Goal: Task Accomplishment & Management: Manage account settings

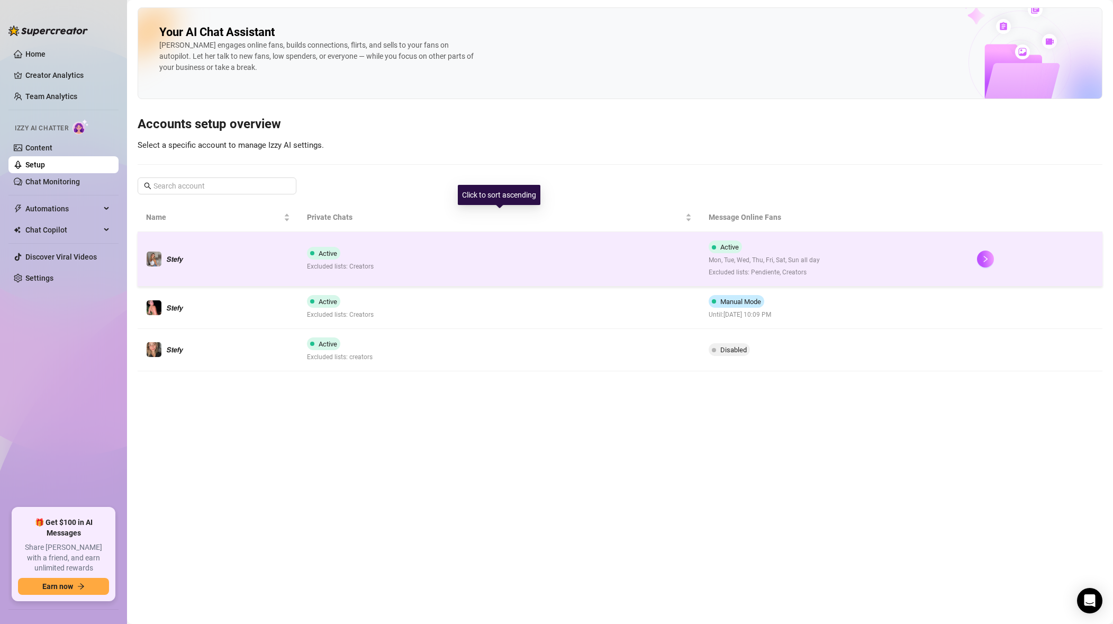
click at [543, 279] on td "Active Excluded lists: Creators" at bounding box center [500, 259] width 402 height 55
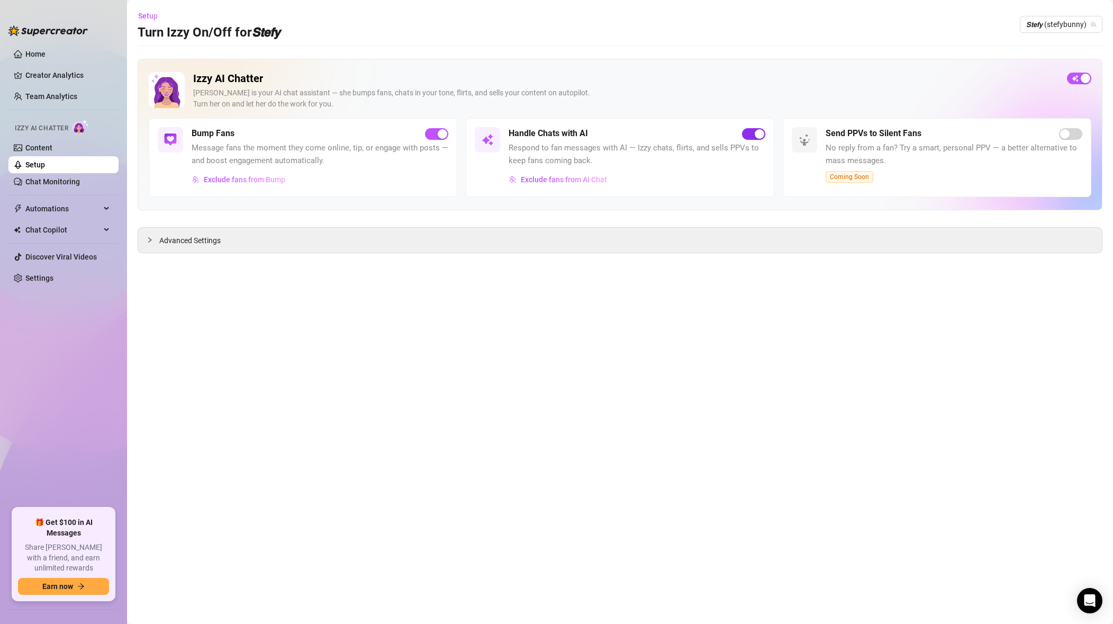
click at [749, 130] on span "button" at bounding box center [753, 134] width 23 height 12
click at [1039, 29] on span "𝙎𝙩𝙚𝙛𝙮 (stefybunny)" at bounding box center [1061, 24] width 70 height 16
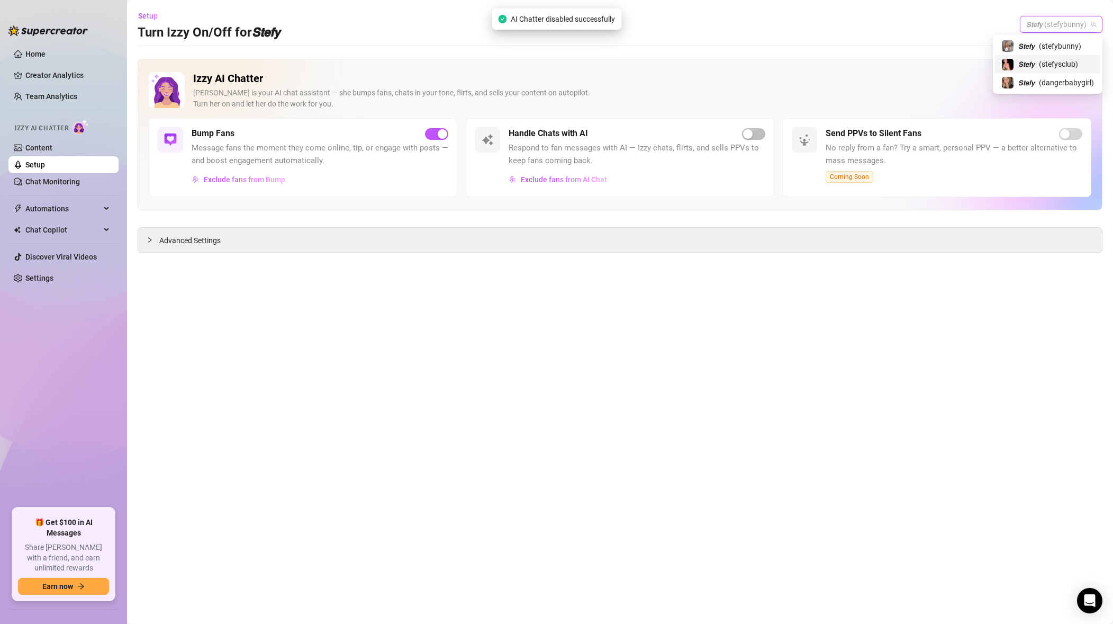
click at [1029, 63] on span "𝙎𝙩𝙚𝙛𝙮" at bounding box center [1026, 64] width 16 height 12
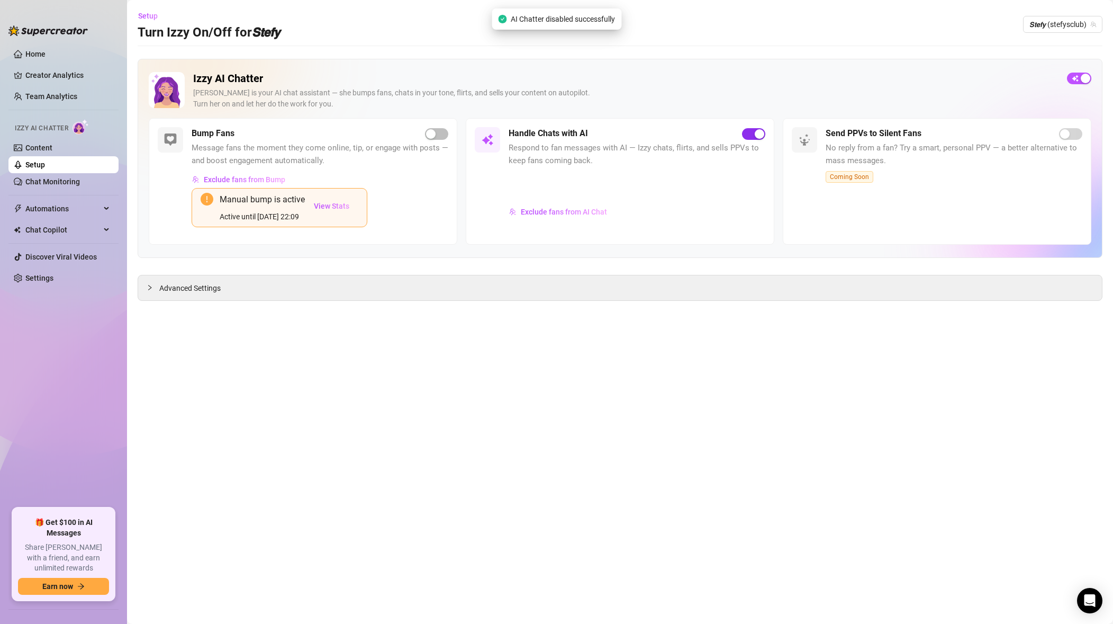
click at [758, 139] on span "button" at bounding box center [753, 134] width 23 height 12
click at [1036, 29] on span "𝙎𝙩𝙚𝙛𝙮 (stefysclub)" at bounding box center [1062, 24] width 67 height 16
click at [1012, 84] on img at bounding box center [1008, 83] width 12 height 12
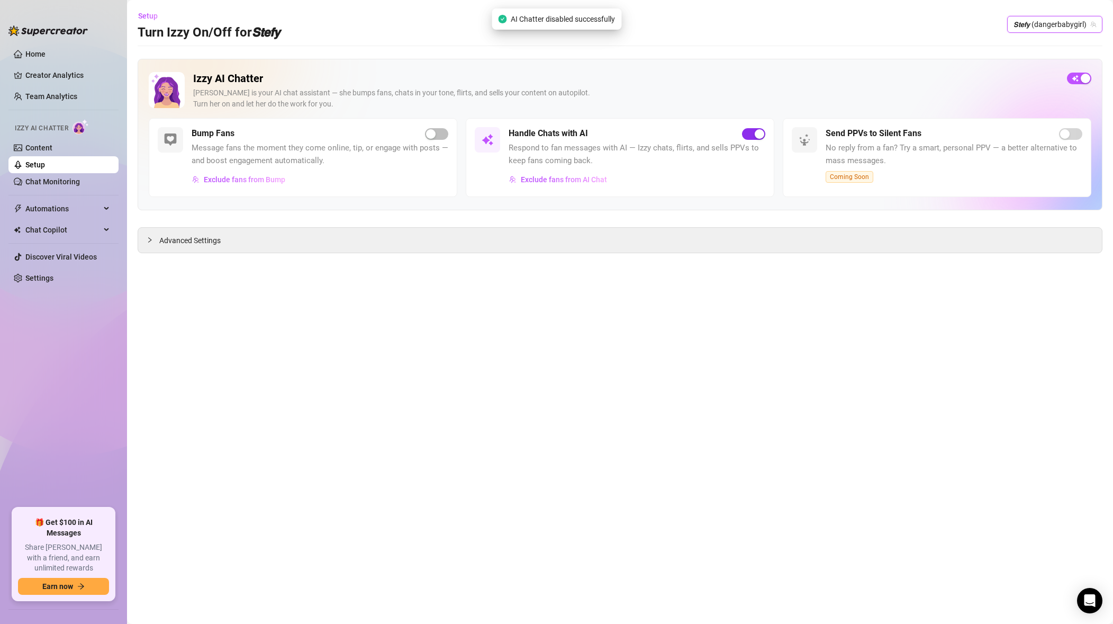
click at [761, 134] on div "button" at bounding box center [760, 134] width 10 height 10
click at [1040, 29] on span "𝙎𝙩𝙚𝙛𝙮 (dangerbabygirl)" at bounding box center [1055, 24] width 83 height 16
click at [1029, 46] on span "𝙎𝙩𝙚𝙛𝙮" at bounding box center [1026, 46] width 16 height 12
click at [1058, 16] on span "𝙎𝙩𝙚𝙛𝙮 (stefybunny)" at bounding box center [1061, 24] width 70 height 16
click at [1026, 61] on span "𝙎𝙩𝙚𝙛𝙮" at bounding box center [1026, 64] width 16 height 12
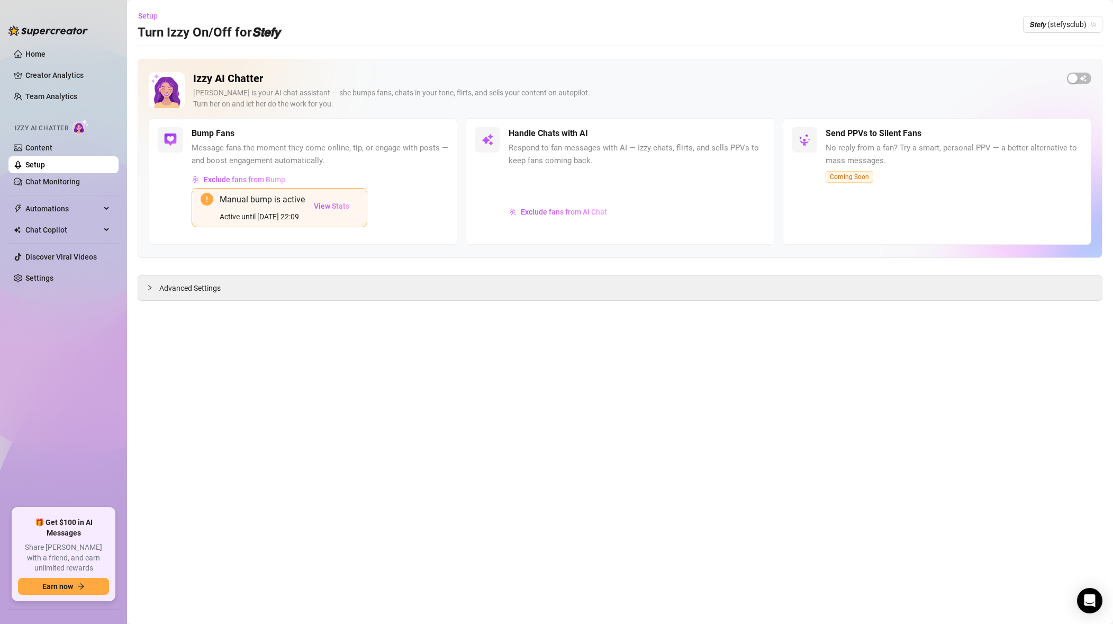
click at [1026, 61] on div "Izzy AI Chatter [PERSON_NAME] is your AI chat assistant — she bumps fans, chats…" at bounding box center [620, 158] width 965 height 199
click at [1070, 77] on div "button" at bounding box center [1073, 79] width 10 height 10
click at [761, 132] on div "button" at bounding box center [760, 134] width 10 height 10
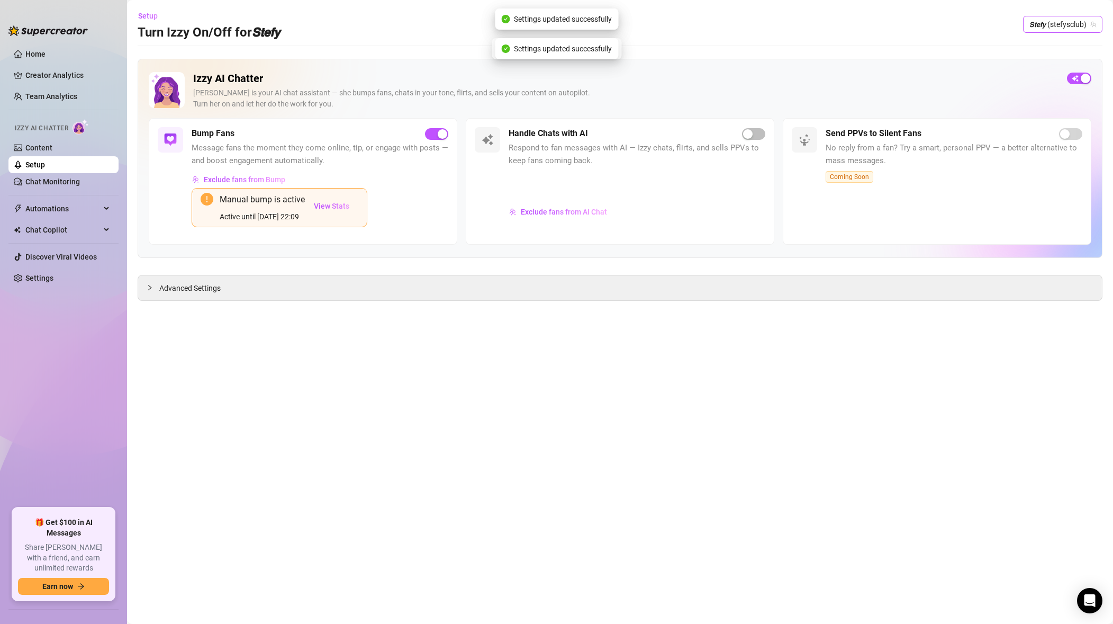
click at [1051, 25] on span "𝙎𝙩𝙚𝙛𝙮 (stefysclub)" at bounding box center [1062, 24] width 67 height 16
click at [1009, 83] on img at bounding box center [1008, 83] width 12 height 12
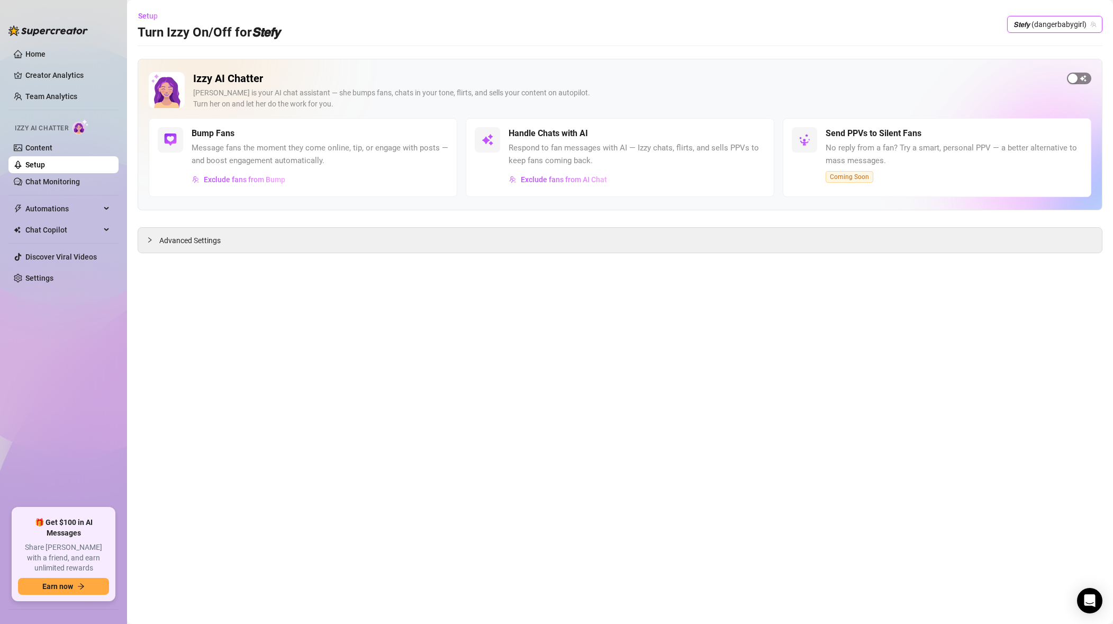
click at [1082, 79] on span "button" at bounding box center [1079, 79] width 24 height 12
click at [767, 136] on div "Handle Chats with AI Respond to fan messages with AI — Izzy chats, flirts, and …" at bounding box center [620, 157] width 309 height 79
click at [754, 133] on button "button" at bounding box center [753, 134] width 23 height 12
